Goal: Information Seeking & Learning: Learn about a topic

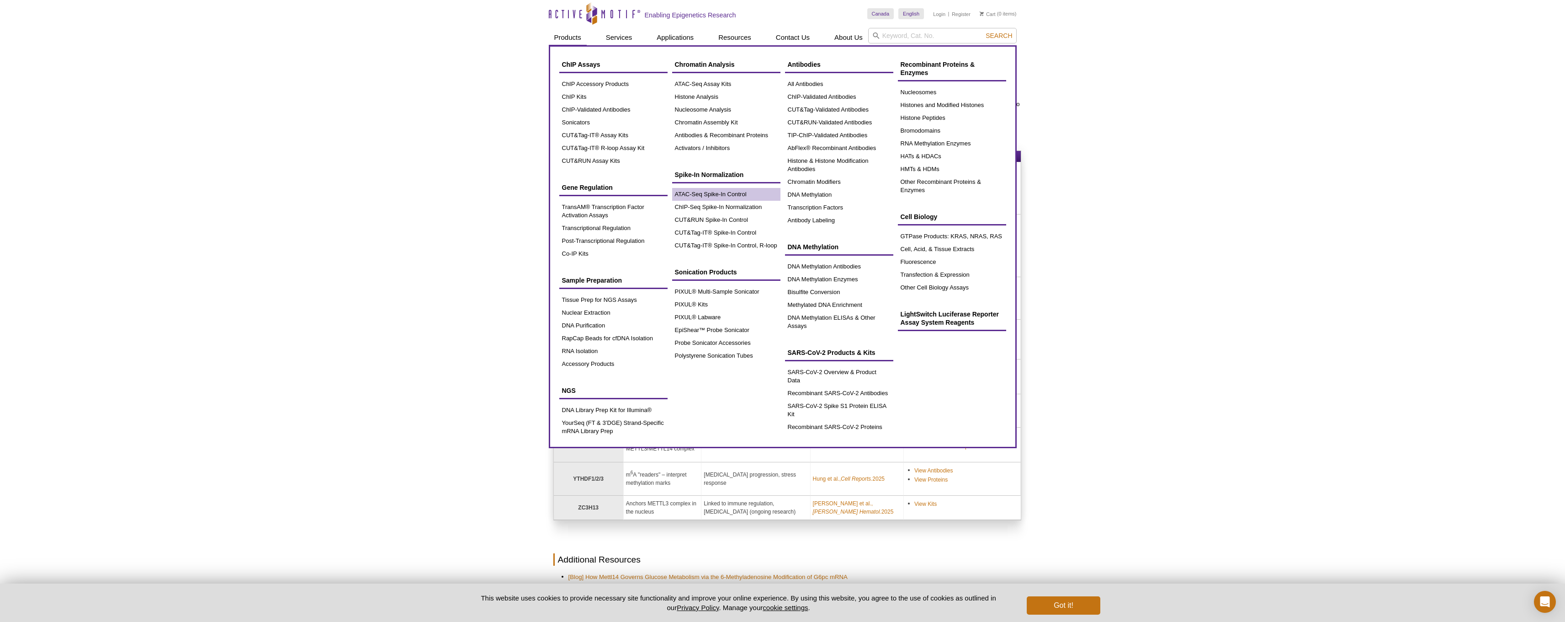
click at [707, 189] on link "ATAC-Seq Spike-In Control" at bounding box center [726, 194] width 108 height 13
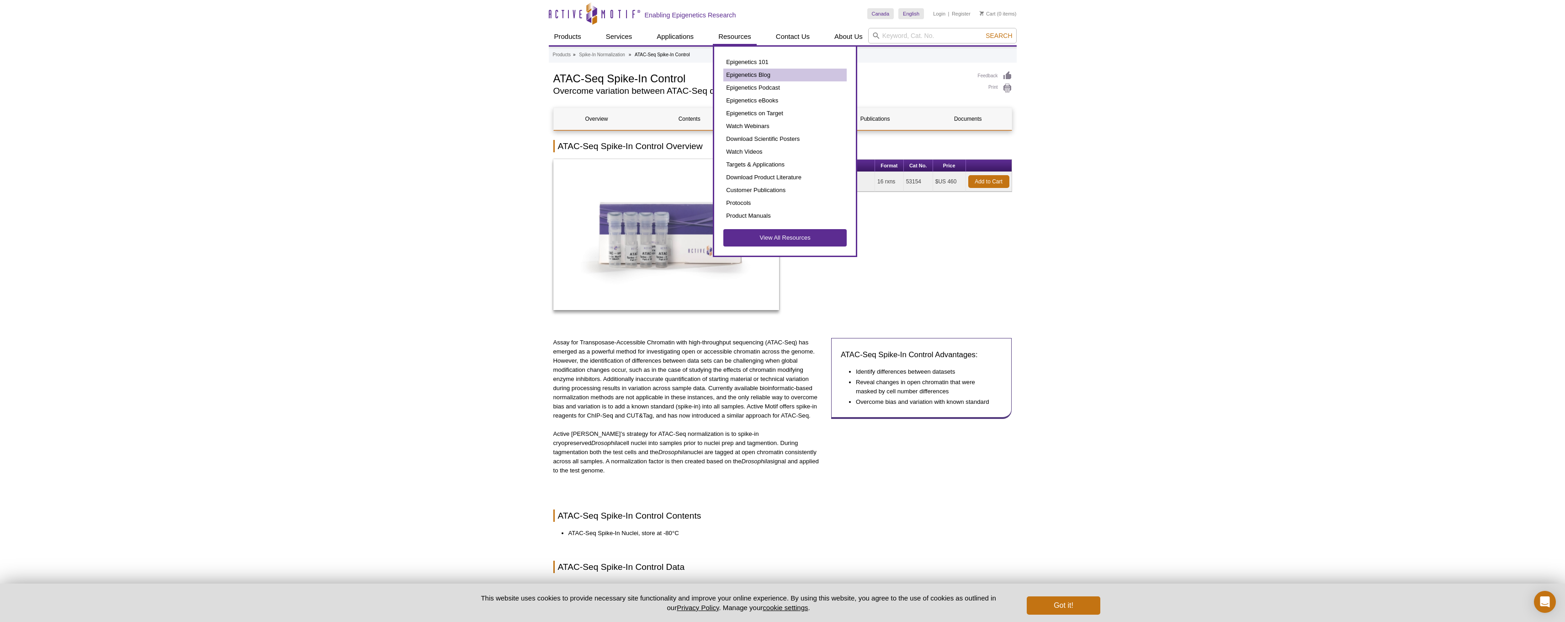
click at [749, 76] on link "Epigenetics Blog" at bounding box center [784, 75] width 123 height 13
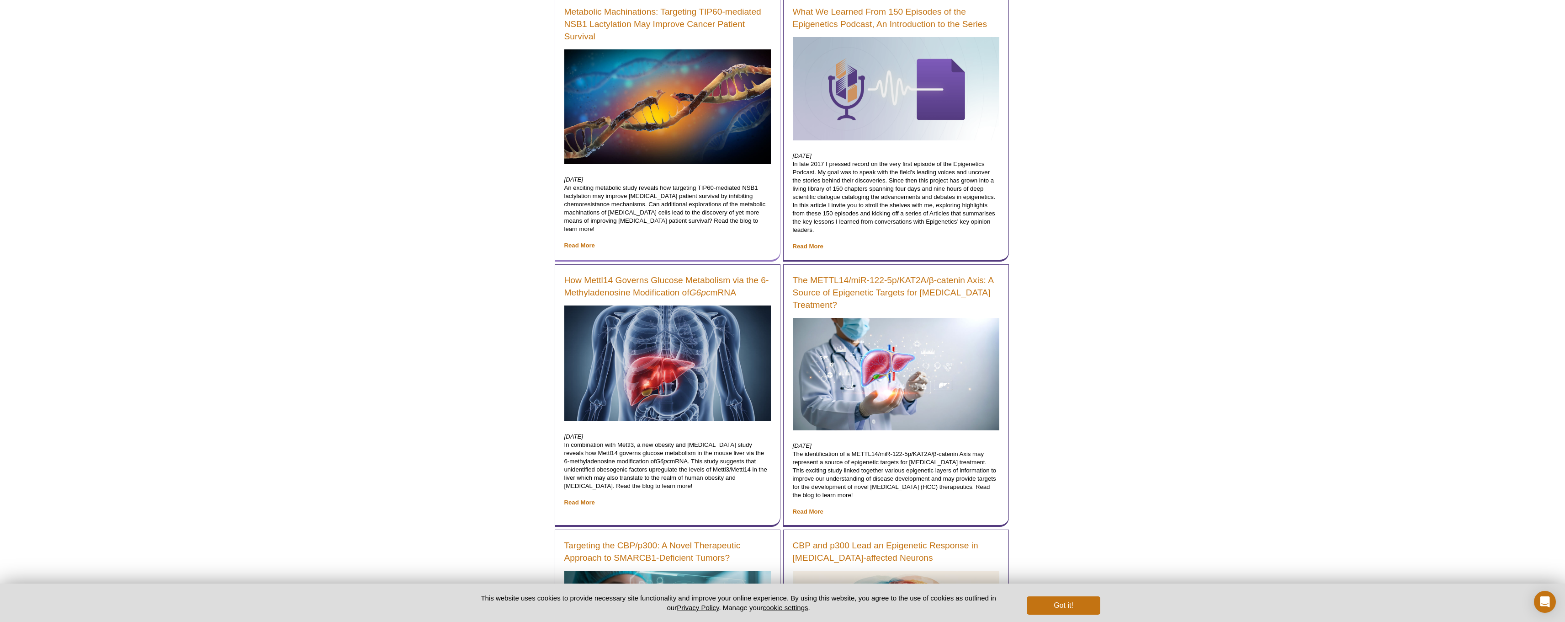
scroll to position [54, 0]
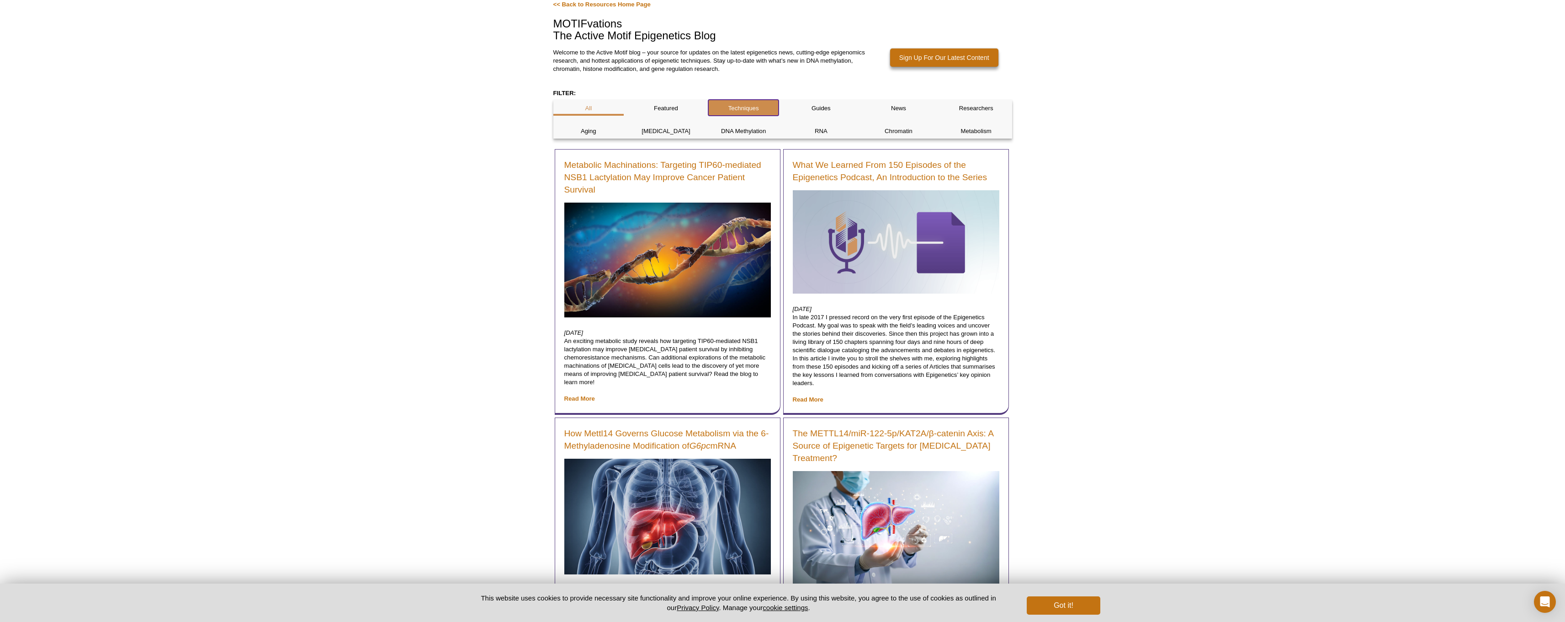
click at [753, 109] on p "Techniques" at bounding box center [743, 108] width 71 height 8
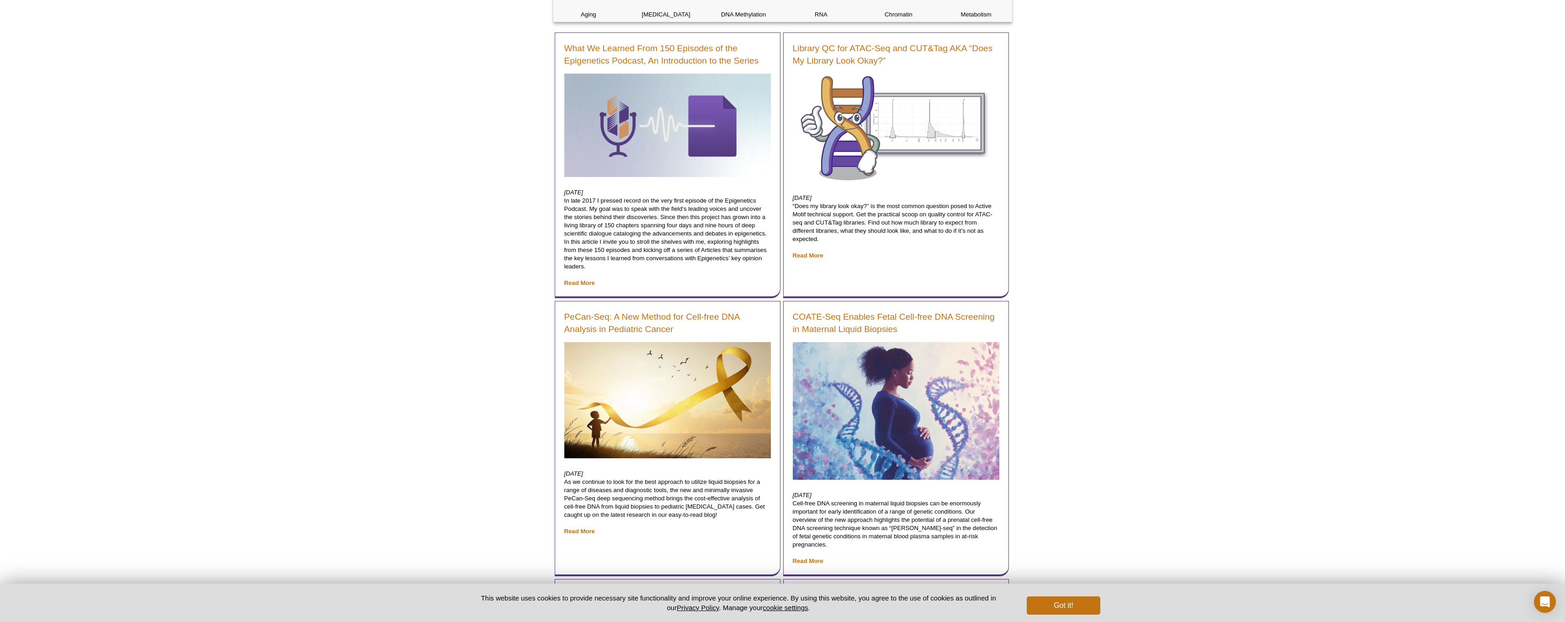
scroll to position [148, 0]
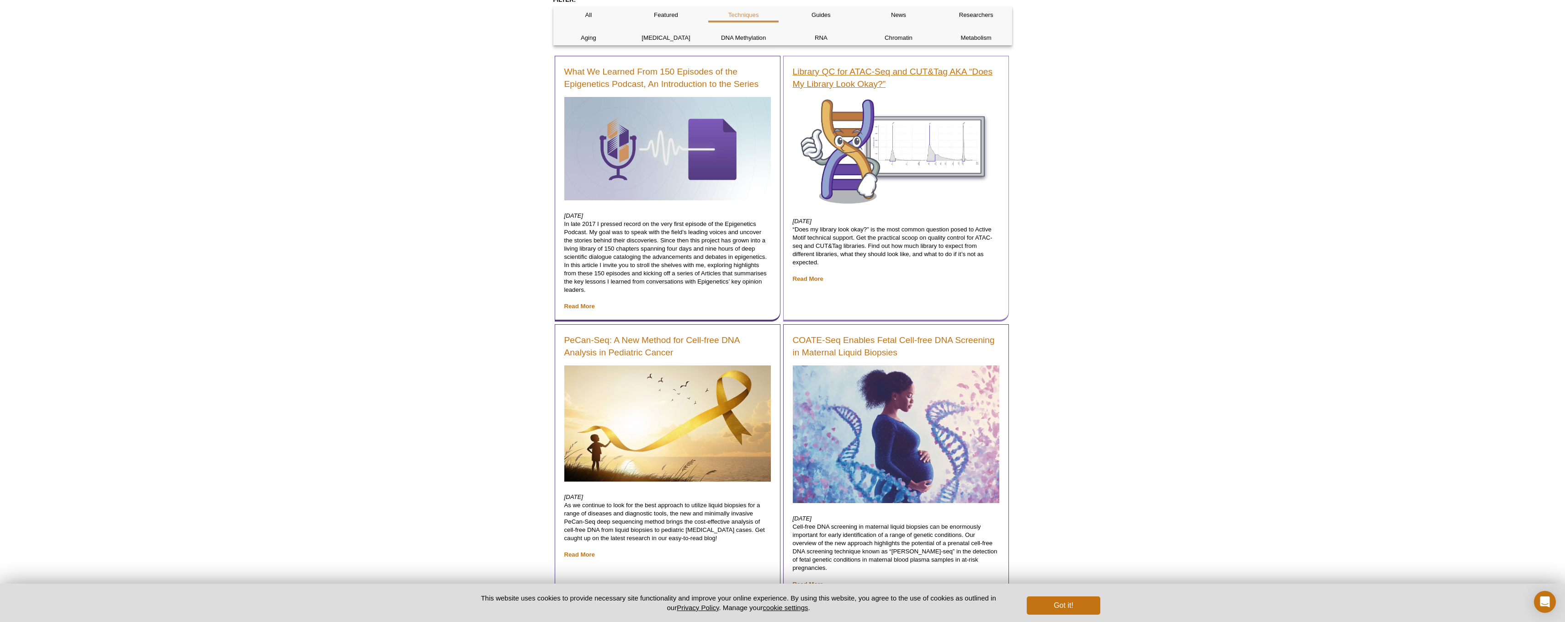
click at [914, 71] on link "Library QC for ATAC-Seq and CUT&Tag AKA “Does My Library Look Okay?”" at bounding box center [896, 77] width 207 height 25
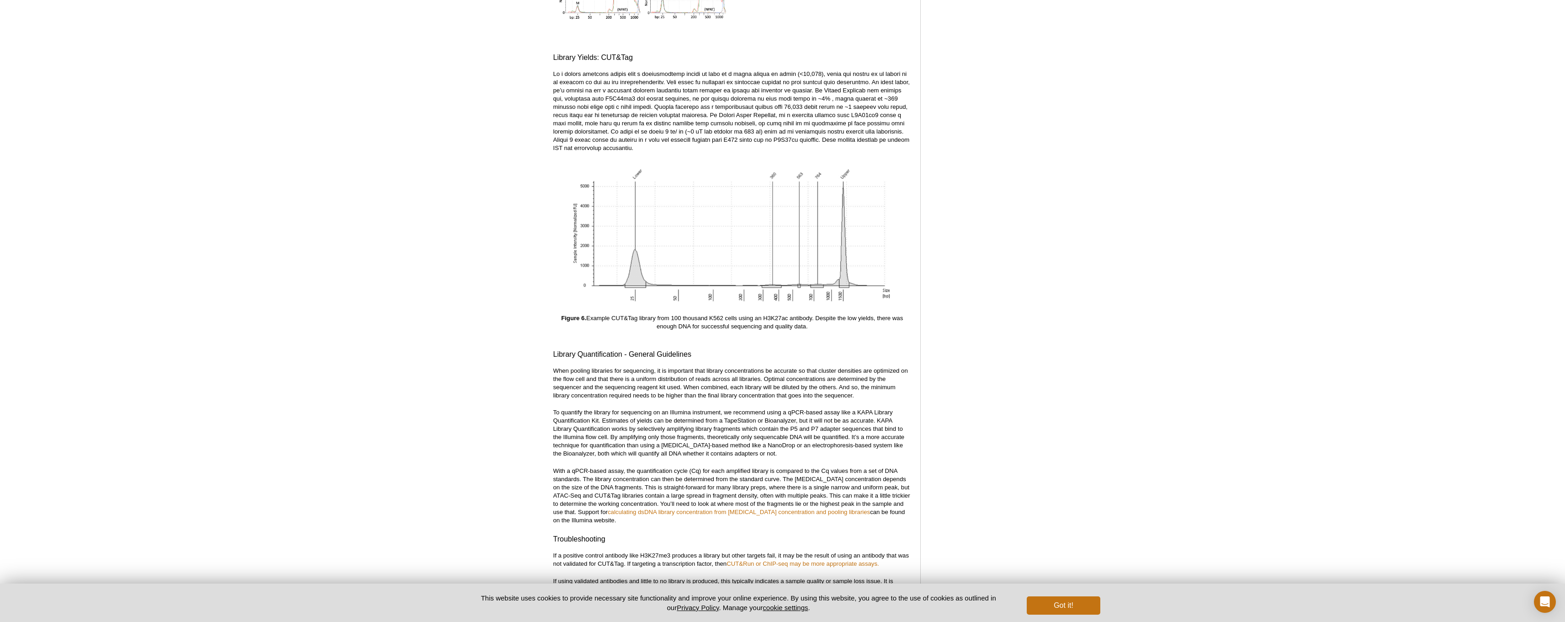
scroll to position [2968, 0]
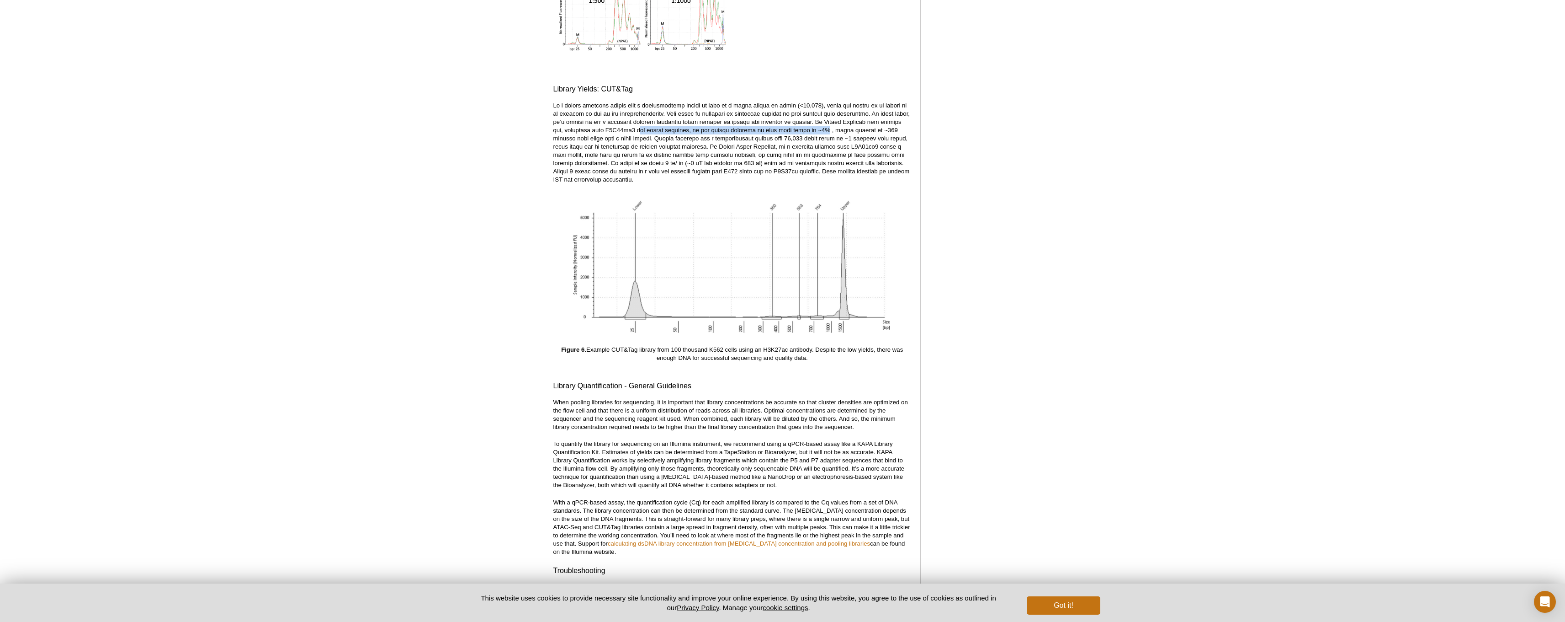
drag, startPoint x: 629, startPoint y: 121, endPoint x: 814, endPoint y: 121, distance: 185.1
click at [814, 121] on p at bounding box center [732, 142] width 358 height 82
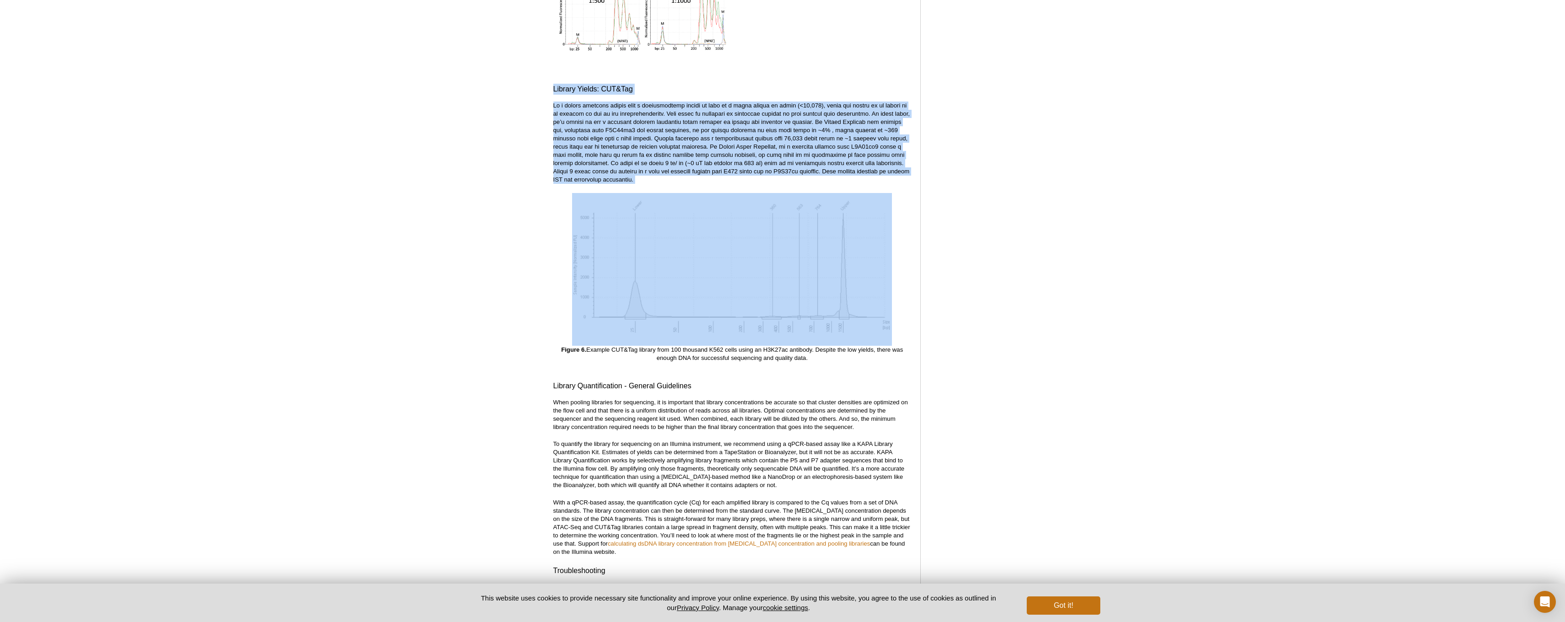
drag, startPoint x: 553, startPoint y: 80, endPoint x: 590, endPoint y: 177, distance: 104.5
copy div "Library Yields: CUT&Tag If a sparse antibody target like a transcription factor…"
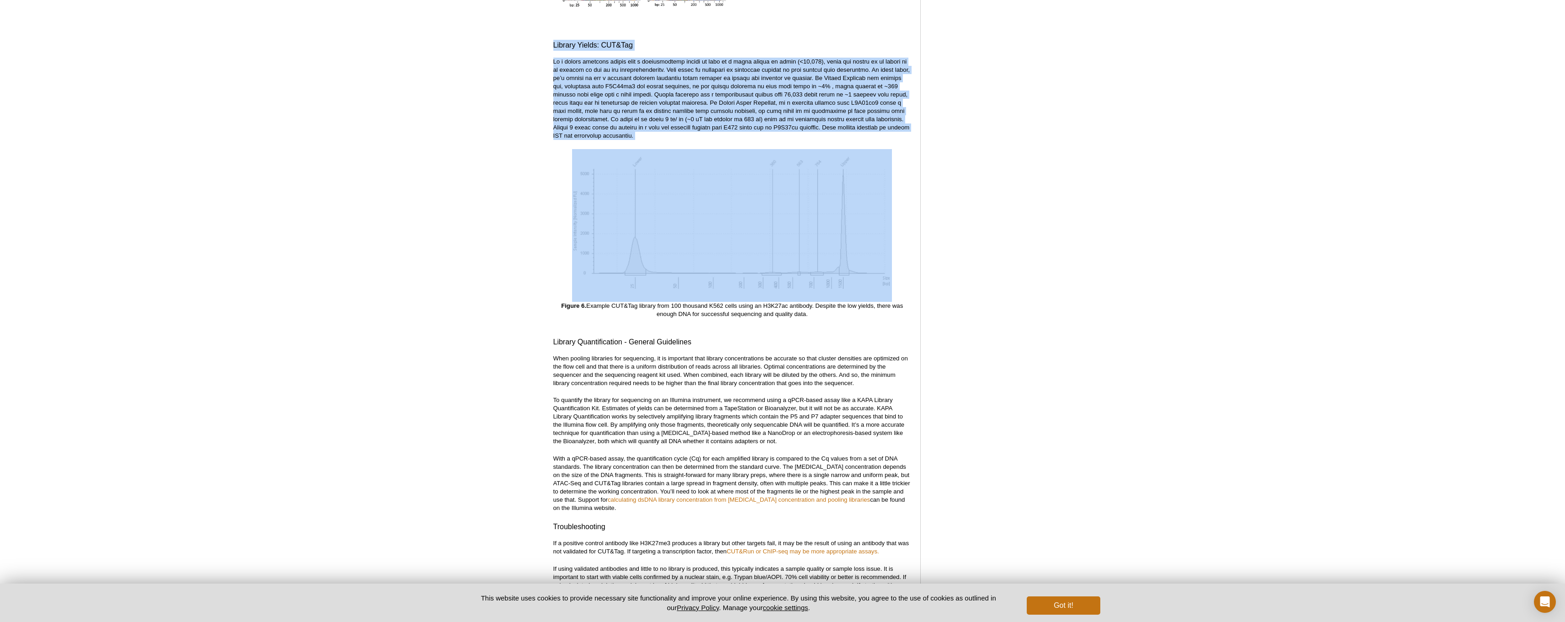
scroll to position [2730, 0]
